Goal: Information Seeking & Learning: Learn about a topic

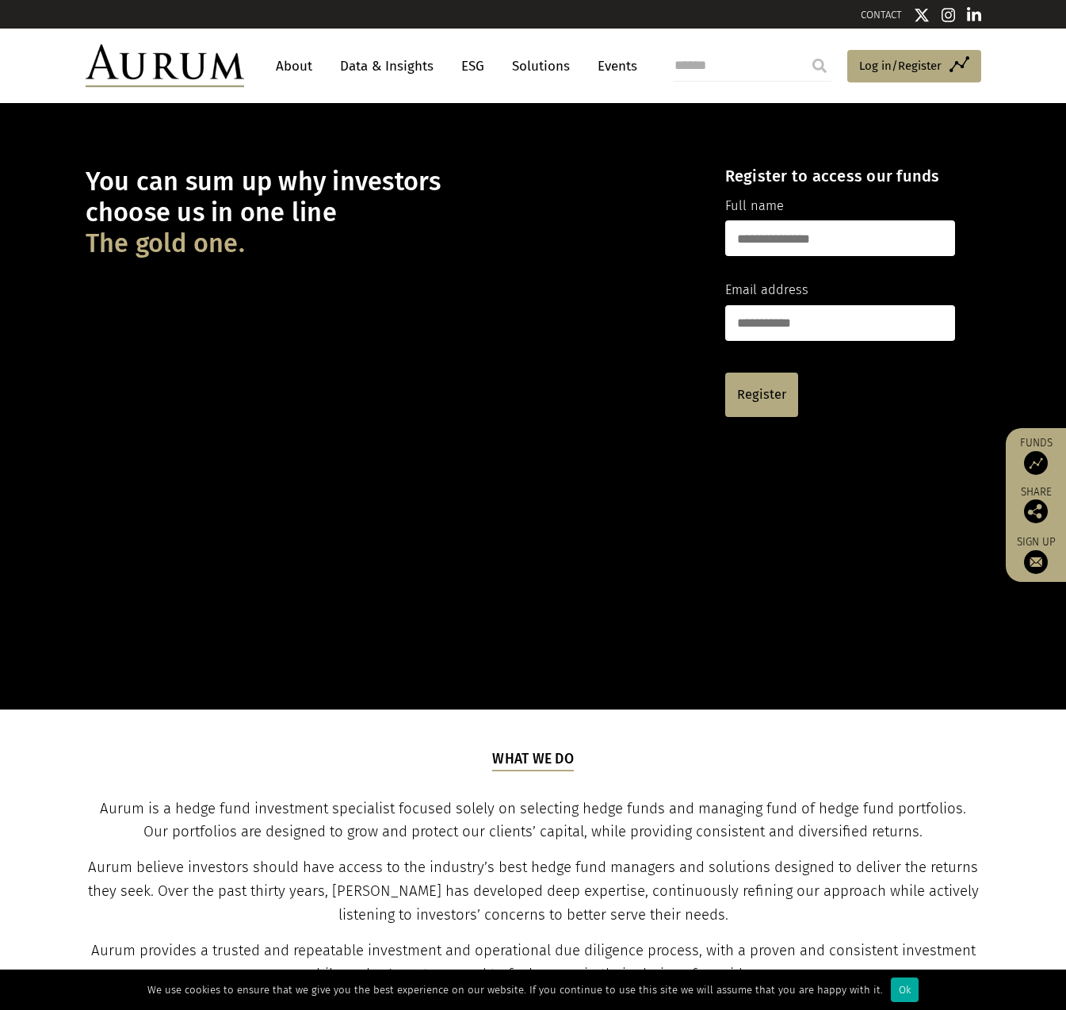
scroll to position [159, 0]
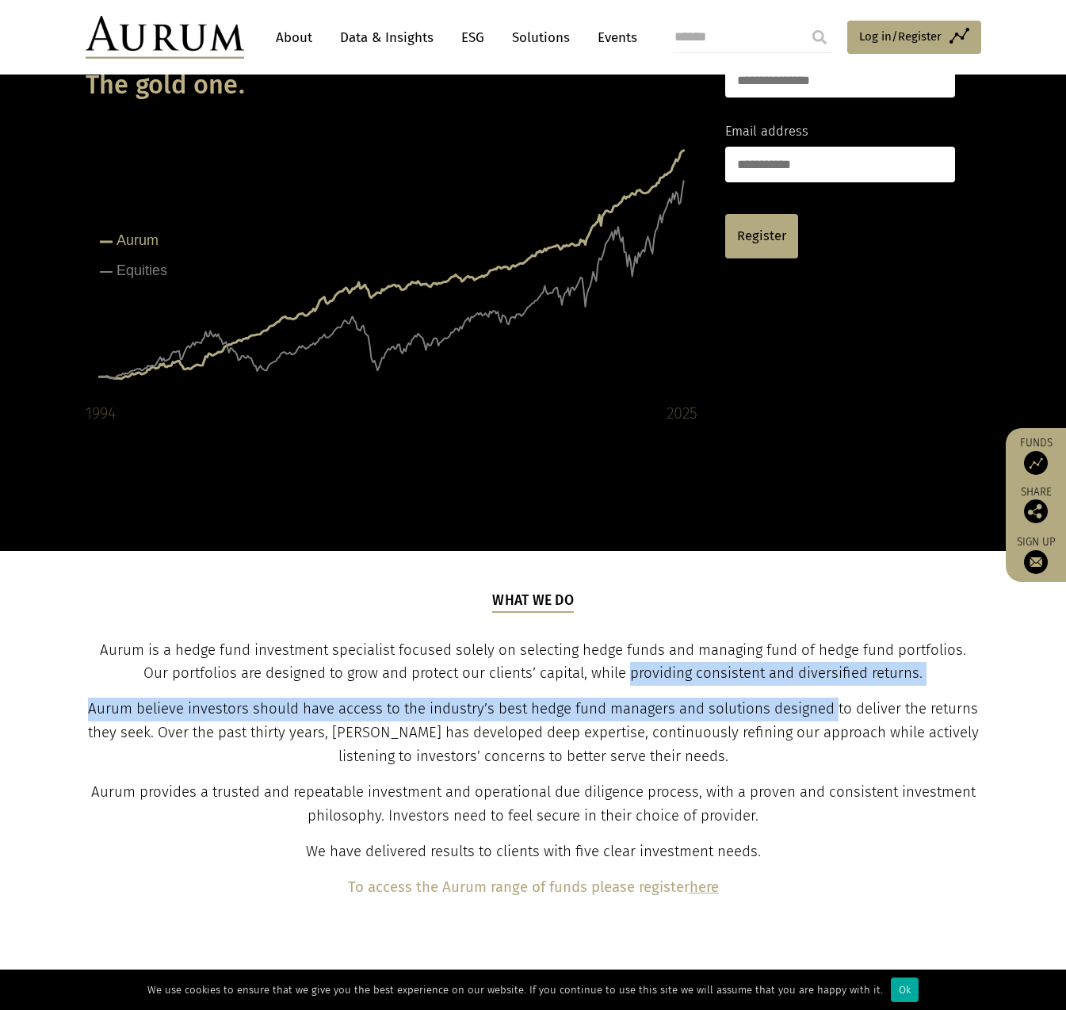
drag, startPoint x: 617, startPoint y: 680, endPoint x: 835, endPoint y: 691, distance: 219.0
click at [835, 691] on div "What we do Aurum is a hedge fund investment specialist focused solely on select…" at bounding box center [533, 744] width 892 height 309
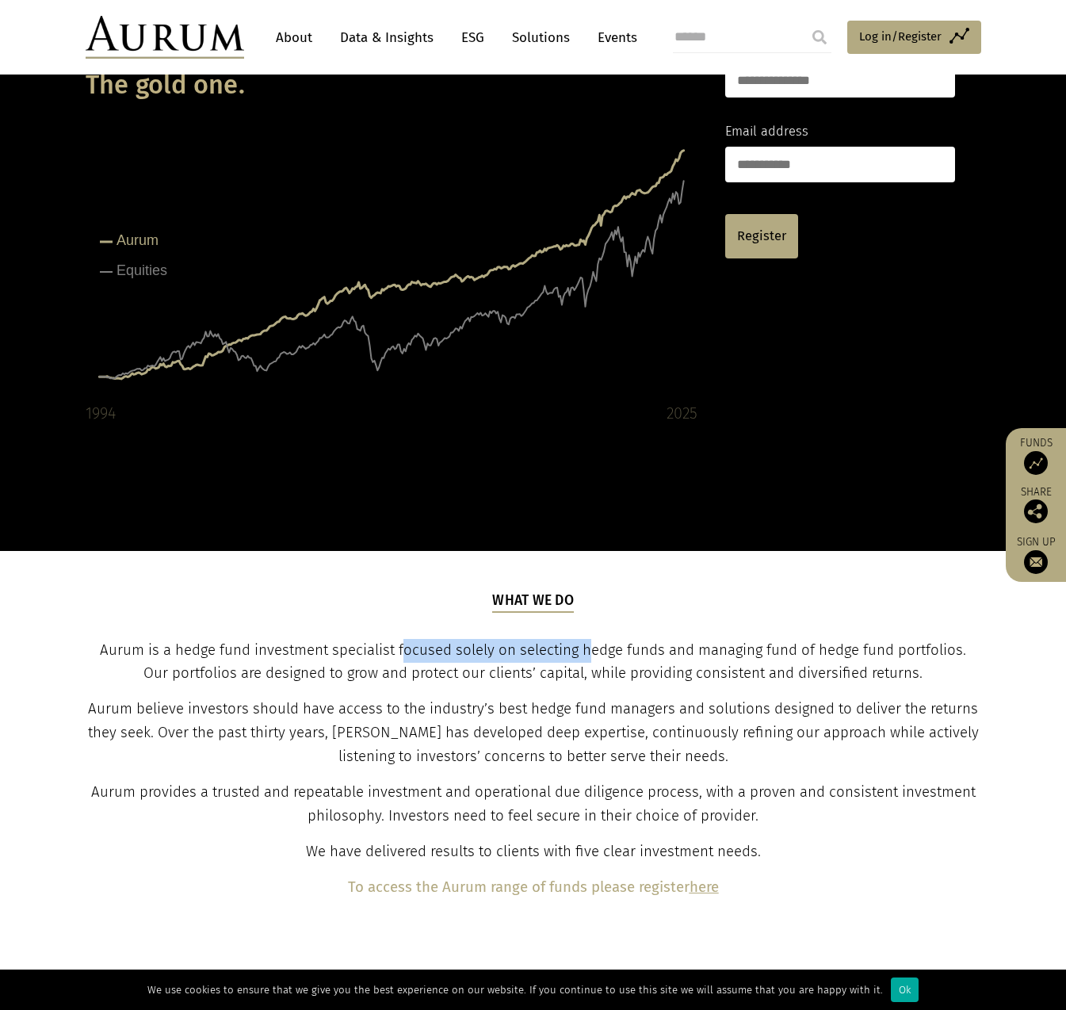
drag, startPoint x: 483, startPoint y: 648, endPoint x: 578, endPoint y: 648, distance: 94.3
click at [578, 648] on span "Aurum is a hedge fund investment specialist focused solely on selecting hedge f…" at bounding box center [533, 661] width 866 height 41
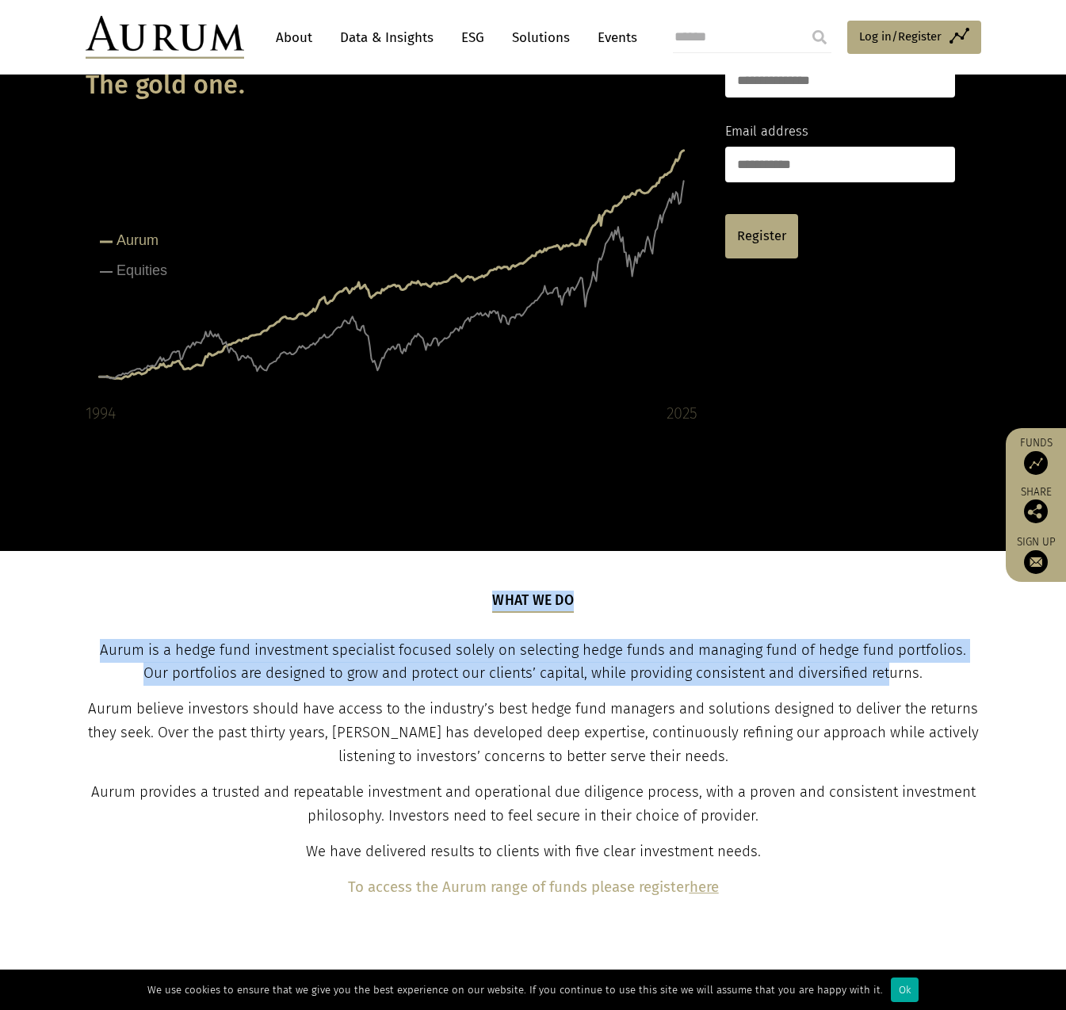
drag, startPoint x: 86, startPoint y: 652, endPoint x: 876, endPoint y: 664, distance: 789.5
click at [876, 664] on div "What we do Aurum is a hedge fund investment specialist focused solely on select…" at bounding box center [533, 744] width 927 height 309
click at [876, 663] on p "Aurum is a hedge fund investment specialist focused solely on selecting hedge f…" at bounding box center [533, 663] width 892 height 48
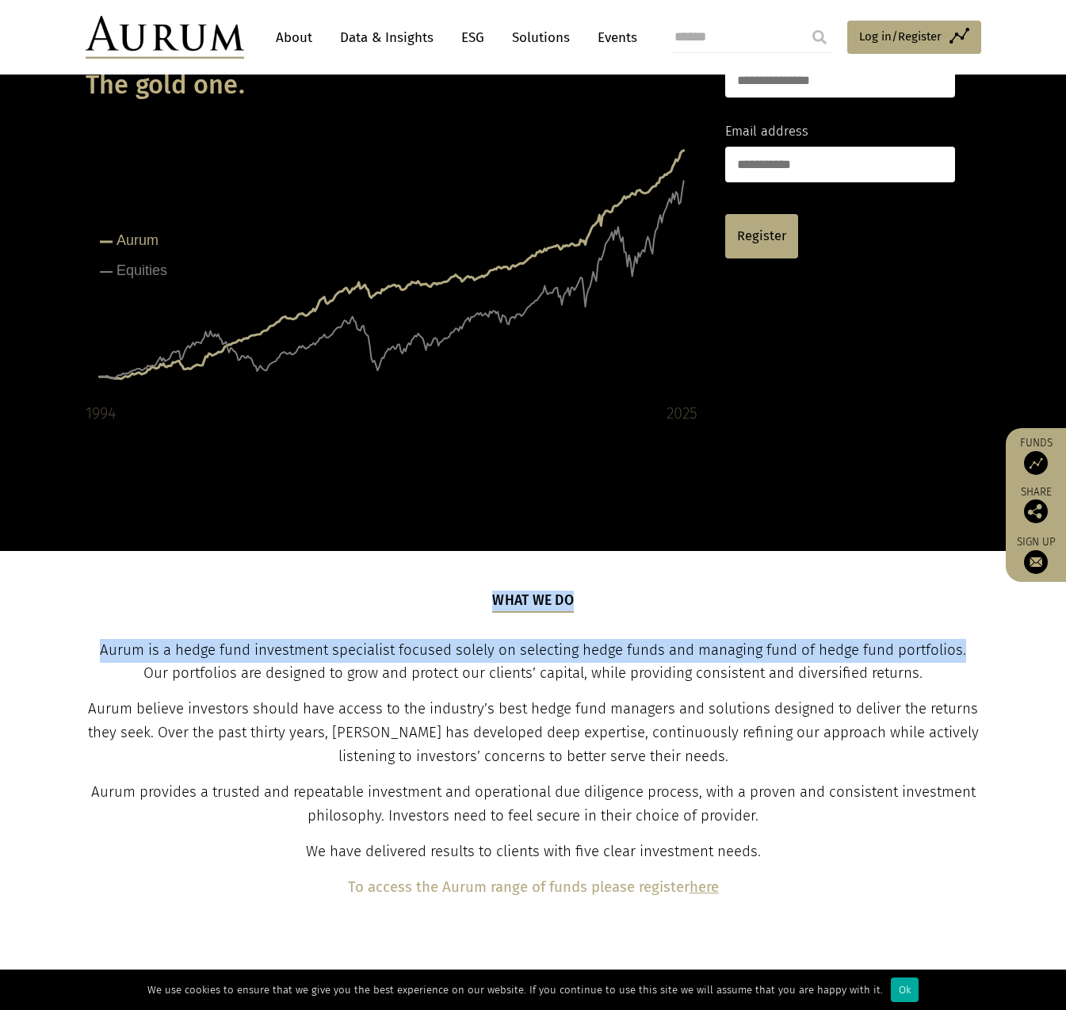
drag, startPoint x: 951, startPoint y: 649, endPoint x: 70, endPoint y: 657, distance: 881.4
click at [70, 657] on div "What we do Aurum is a hedge fund investment specialist focused solely on select…" at bounding box center [533, 744] width 927 height 309
drag, startPoint x: 72, startPoint y: 656, endPoint x: 101, endPoint y: 651, distance: 29.1
click at [73, 656] on div "What we do Aurum is a hedge fund investment specialist focused solely on select…" at bounding box center [533, 744] width 927 height 309
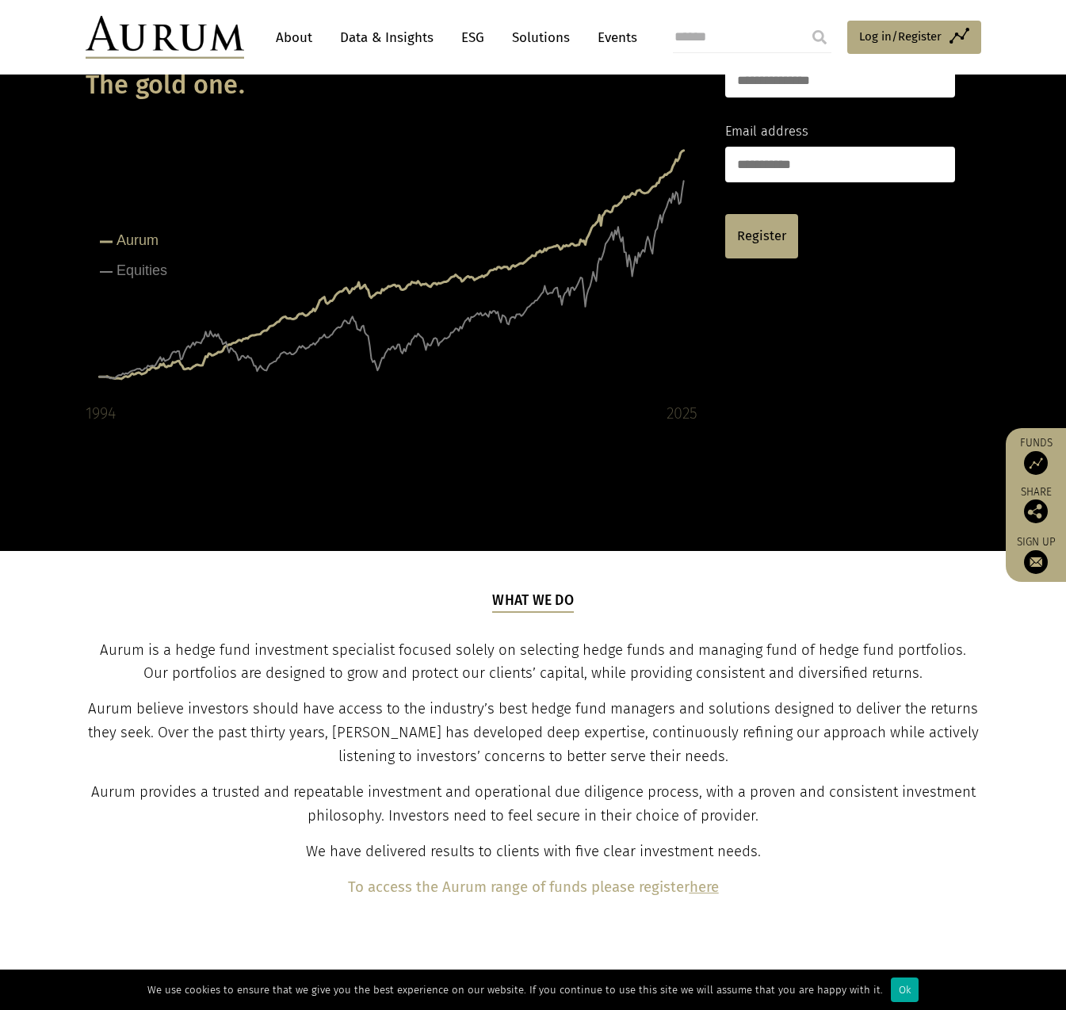
drag, startPoint x: 109, startPoint y: 650, endPoint x: 90, endPoint y: 656, distance: 20.1
click at [109, 649] on span "Aurum is a hedge fund investment specialist focused solely on selecting hedge f…" at bounding box center [533, 661] width 866 height 41
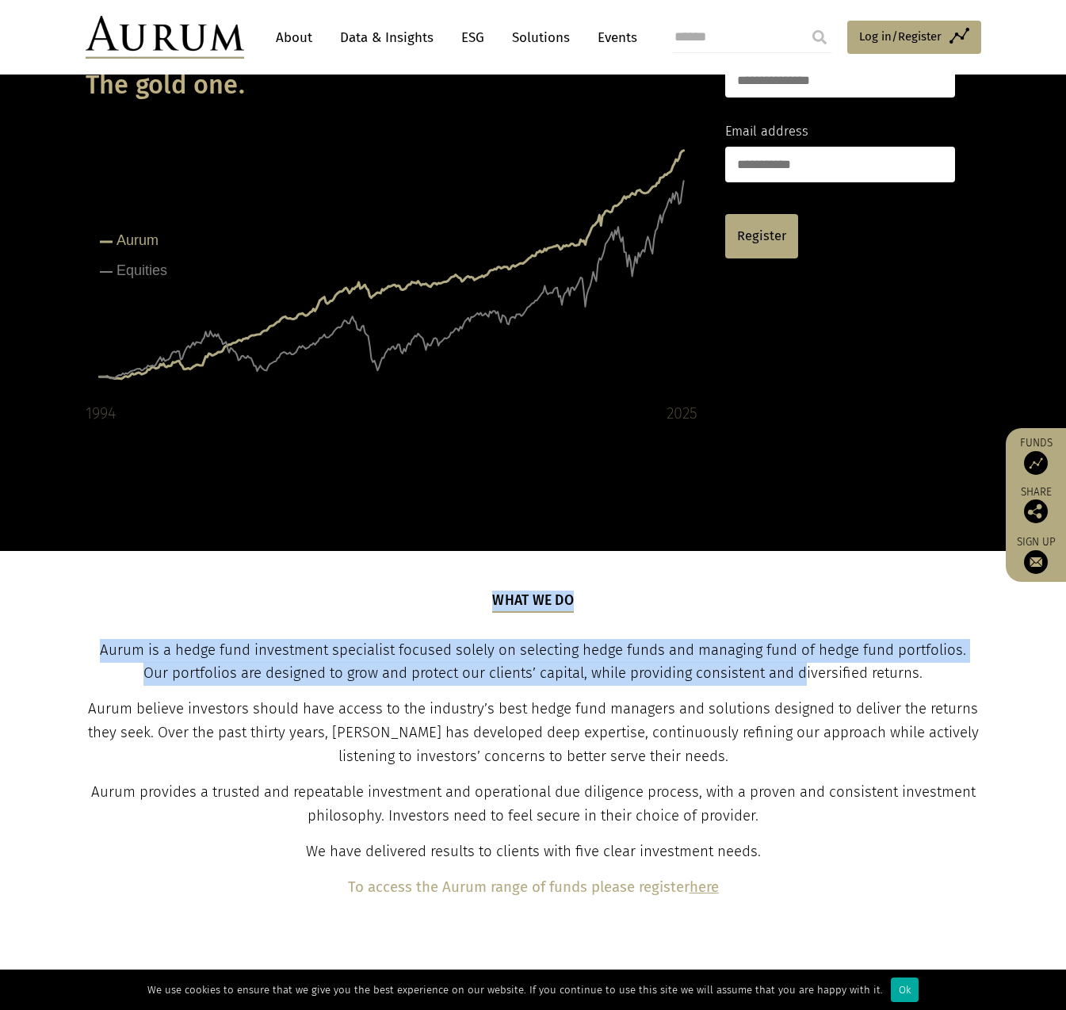
drag, startPoint x: 83, startPoint y: 659, endPoint x: 804, endPoint y: 682, distance: 720.8
click at [797, 682] on div "What we do Aurum is a hedge fund investment specialist focused solely on select…" at bounding box center [533, 744] width 927 height 309
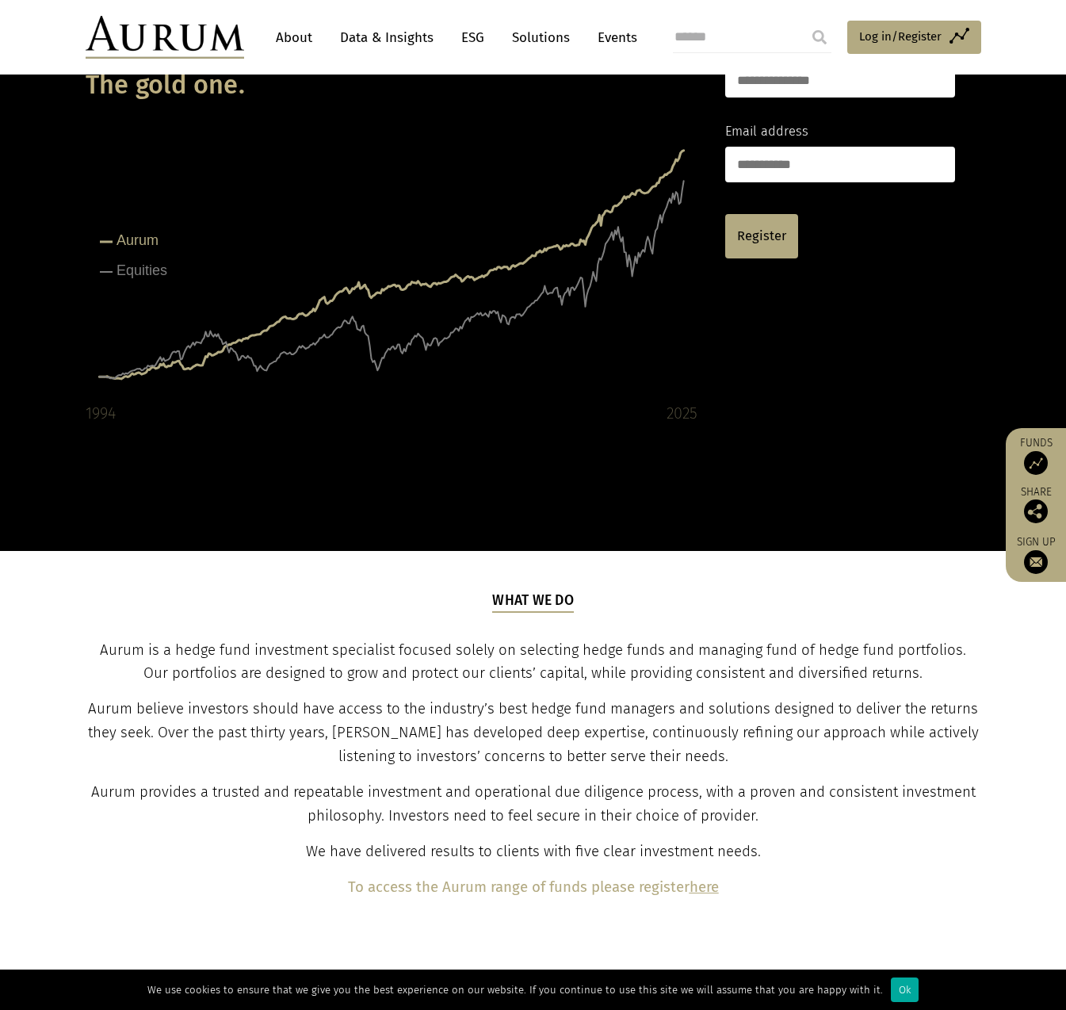
click at [804, 682] on p "Aurum is a hedge fund investment specialist focused solely on selecting hedge f…" at bounding box center [533, 663] width 892 height 48
